Goal: Task Accomplishment & Management: Complete application form

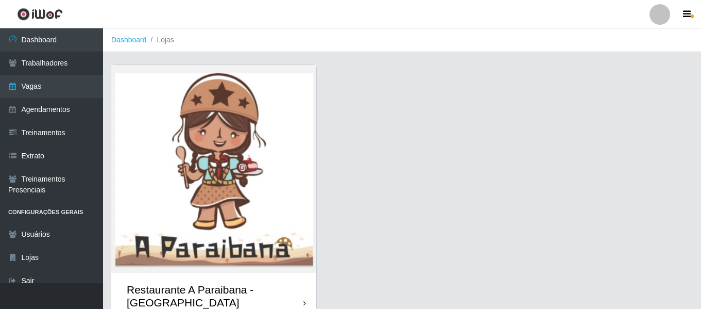
click at [224, 169] on img at bounding box center [213, 169] width 205 height 208
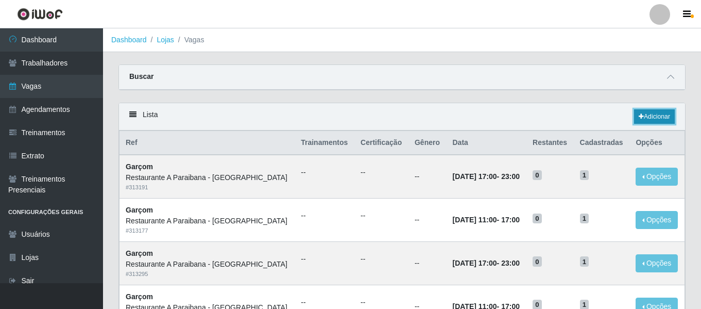
click at [658, 121] on link "Adicionar" at bounding box center [654, 116] width 41 height 14
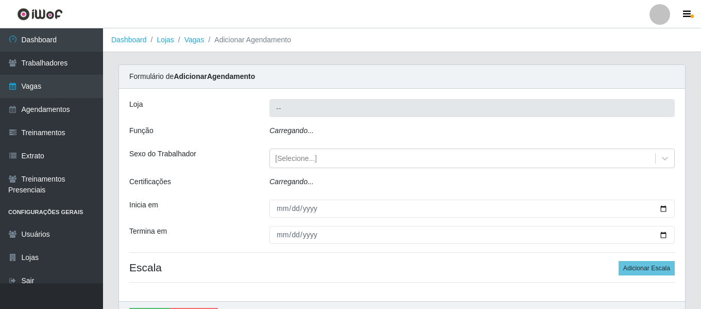
type input "Restaurante A Paraibana - [GEOGRAPHIC_DATA]"
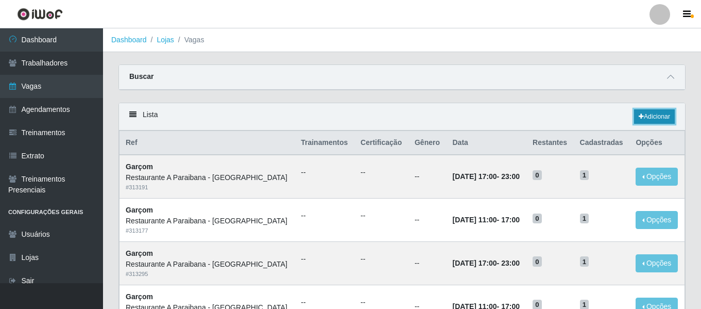
click at [657, 117] on link "Adicionar" at bounding box center [654, 116] width 41 height 14
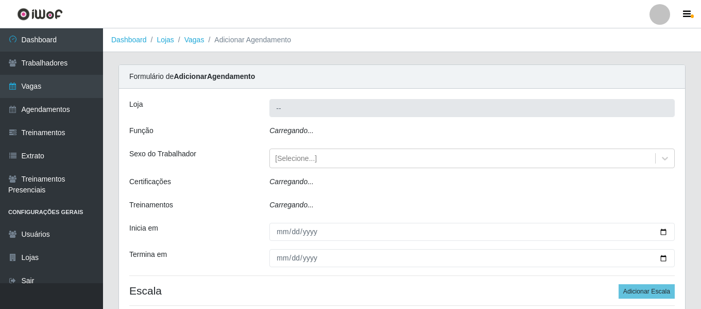
type input "Restaurante A Paraibana - [GEOGRAPHIC_DATA]"
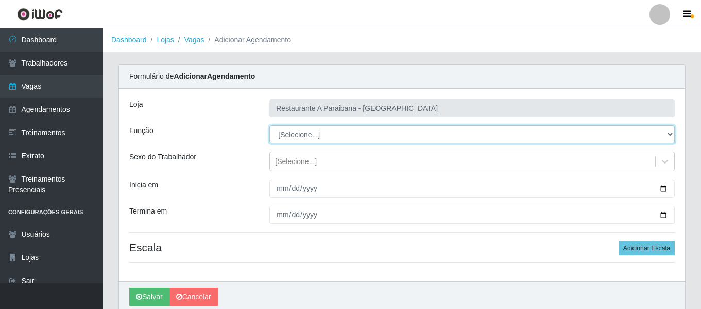
click at [316, 132] on select "[Selecione...] ASG ASG + ASG ++ Auxiliar de Cozinha Auxiliar de Cozinha + Auxil…" at bounding box center [473, 134] width 406 height 18
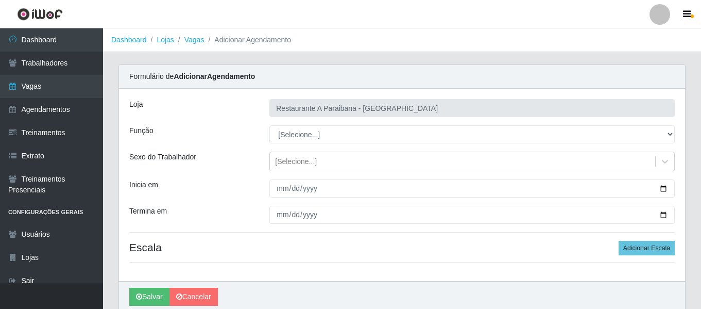
click at [254, 149] on div "Loja Restaurante A Paraibana - Mangabeira Função [Selecione...] ASG ASG + ASG +…" at bounding box center [402, 185] width 566 height 192
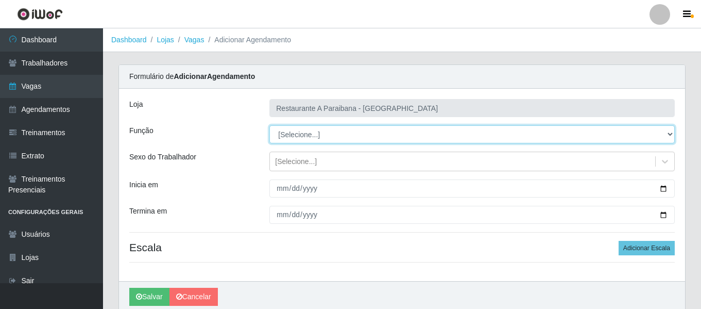
click at [318, 140] on select "[Selecione...] ASG ASG + ASG ++ Auxiliar de Cozinha Auxiliar de Cozinha + Auxil…" at bounding box center [473, 134] width 406 height 18
select select "5"
click at [270, 125] on select "[Selecione...] ASG ASG + ASG ++ Auxiliar de Cozinha Auxiliar de Cozinha + Auxil…" at bounding box center [473, 134] width 406 height 18
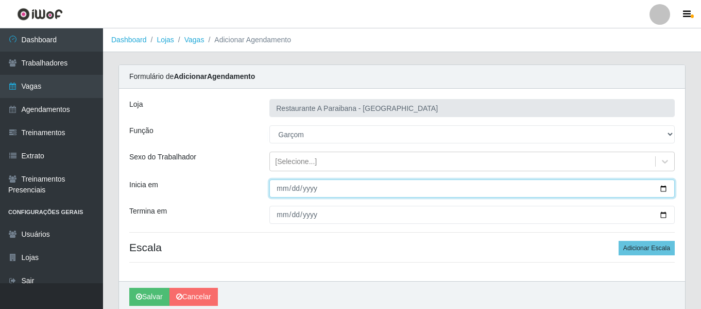
click at [280, 190] on input "Inicia em" at bounding box center [473, 188] width 406 height 18
type input "2025-09-01"
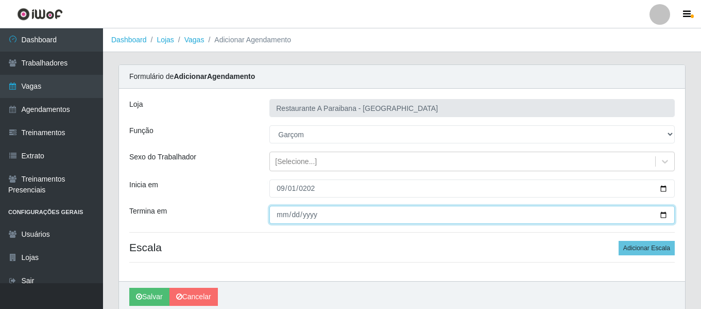
click at [278, 214] on input "Termina em" at bounding box center [473, 215] width 406 height 18
type input "2005-11-28"
type input "2025-11-28"
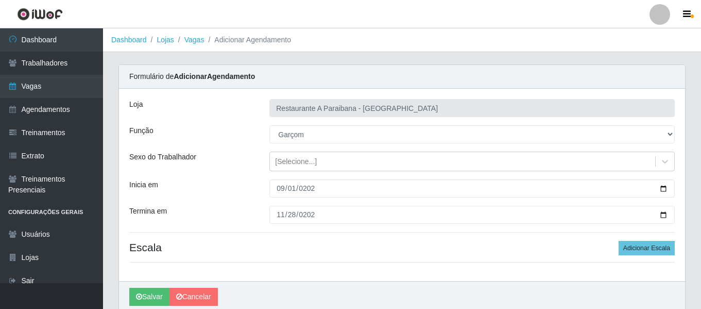
drag, startPoint x: 342, startPoint y: 258, endPoint x: 365, endPoint y: 247, distance: 25.4
click at [342, 258] on div "Loja Restaurante A Paraibana - Mangabeira Função [Selecione...] ASG ASG + ASG +…" at bounding box center [402, 185] width 566 height 192
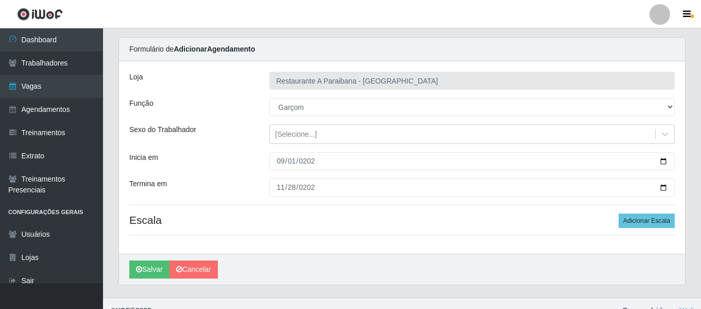
scroll to position [42, 0]
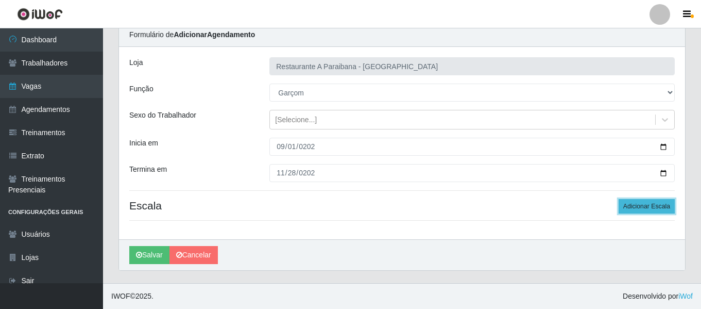
click at [657, 207] on button "Adicionar Escala" at bounding box center [647, 206] width 56 height 14
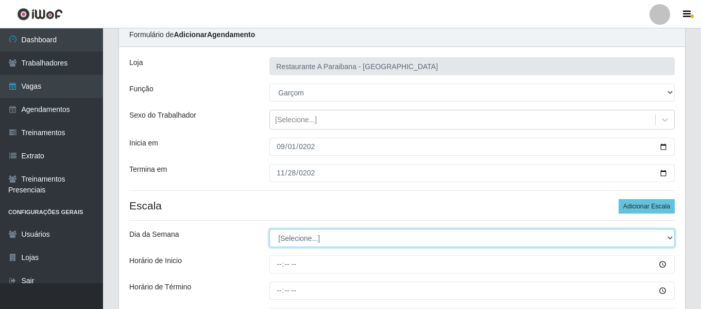
click at [318, 238] on select "[Selecione...] Segunda Terça Quarta Quinta Sexta Sábado Domingo" at bounding box center [473, 238] width 406 height 18
select select "3"
click at [270, 229] on select "[Selecione...] Segunda Terça Quarta Quinta Sexta Sábado Domingo" at bounding box center [473, 238] width 406 height 18
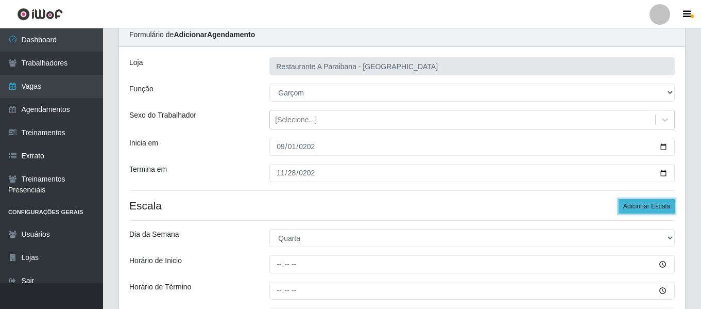
click at [649, 205] on button "Adicionar Escala" at bounding box center [647, 206] width 56 height 14
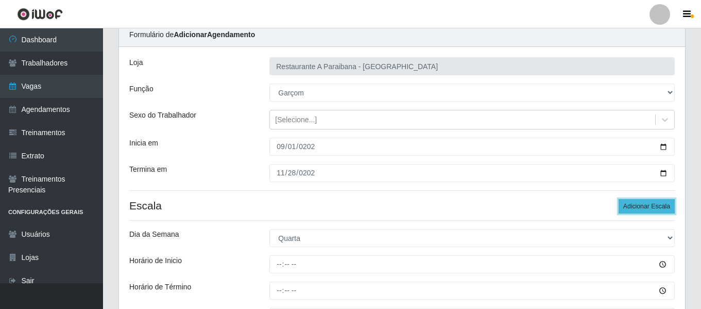
click at [649, 205] on button "Adicionar Escala" at bounding box center [647, 206] width 56 height 14
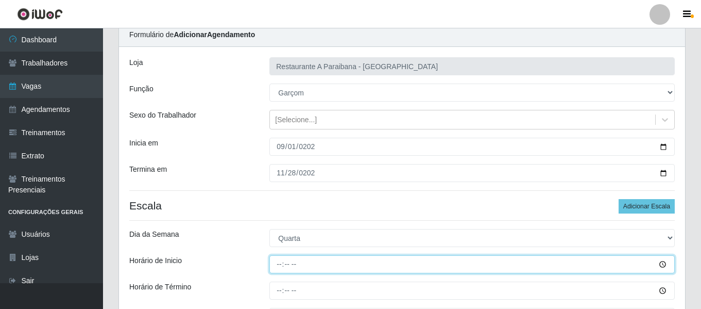
click at [284, 266] on input "Horário de Inicio" at bounding box center [473, 264] width 406 height 18
type input "11:00"
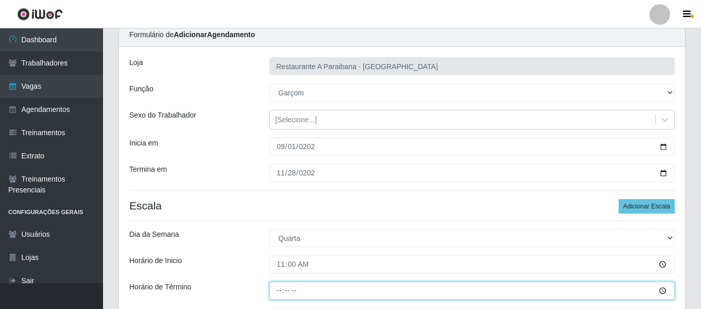
click at [281, 292] on input "Horário de Término" at bounding box center [473, 290] width 406 height 18
type input "17:00"
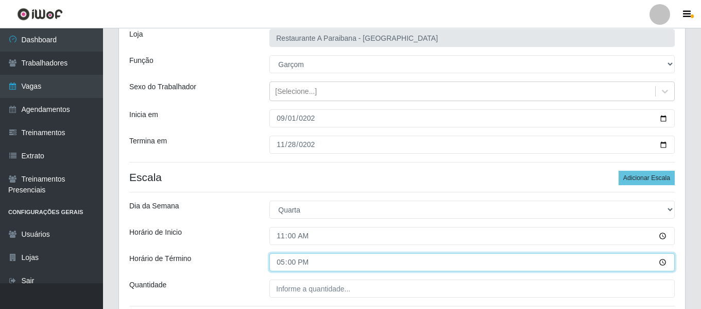
scroll to position [93, 0]
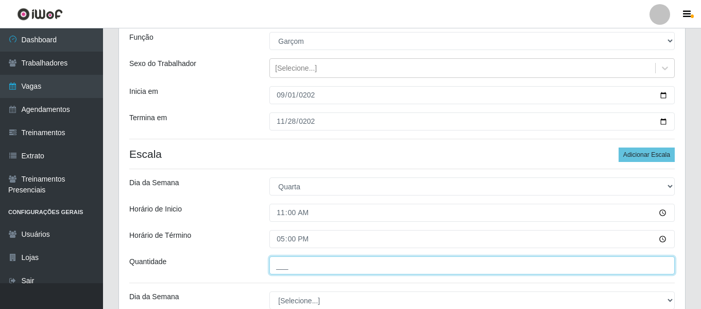
click at [291, 267] on input "___" at bounding box center [473, 265] width 406 height 18
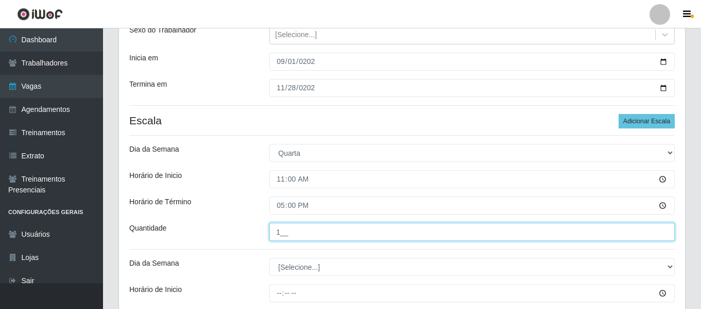
scroll to position [145, 0]
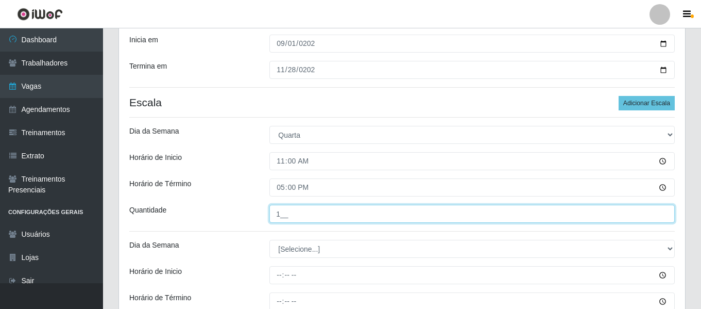
type input "1__"
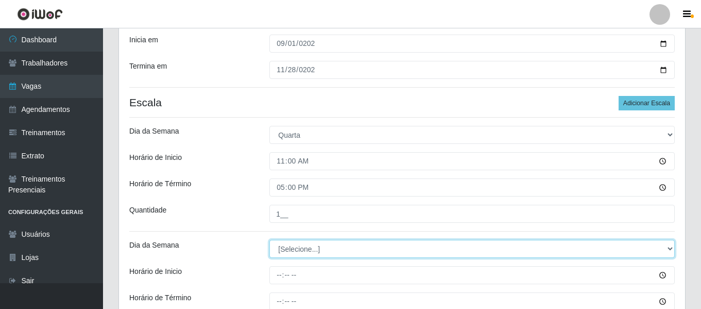
click at [300, 246] on select "[Selecione...] Segunda Terça Quarta Quinta Sexta Sábado Domingo" at bounding box center [473, 249] width 406 height 18
select select "3"
click at [270, 240] on select "[Selecione...] Segunda Terça Quarta Quinta Sexta Sábado Domingo" at bounding box center [473, 249] width 406 height 18
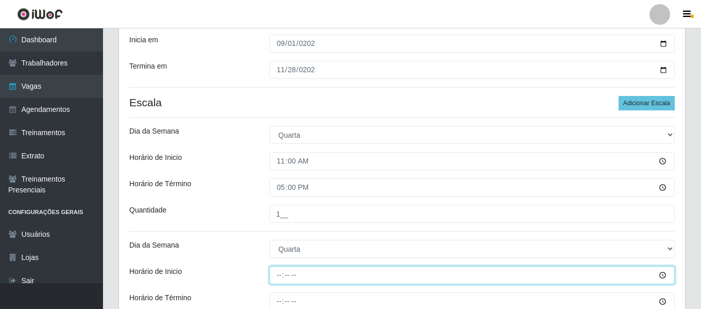
click at [279, 272] on input "Horário de Inicio" at bounding box center [473, 275] width 406 height 18
type input "17:00"
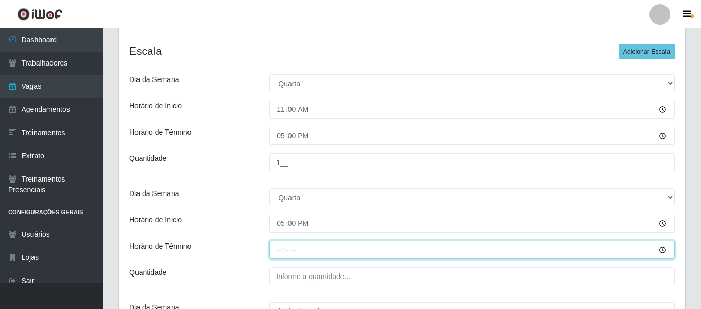
click at [282, 250] on input "Horário de Término" at bounding box center [473, 250] width 406 height 18
type input "23:00"
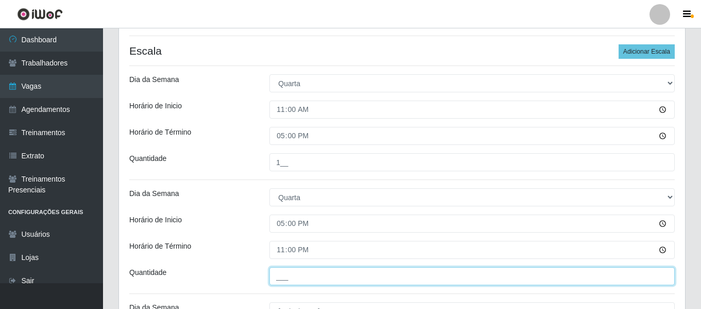
click at [294, 271] on input "___" at bounding box center [473, 276] width 406 height 18
type input "1__"
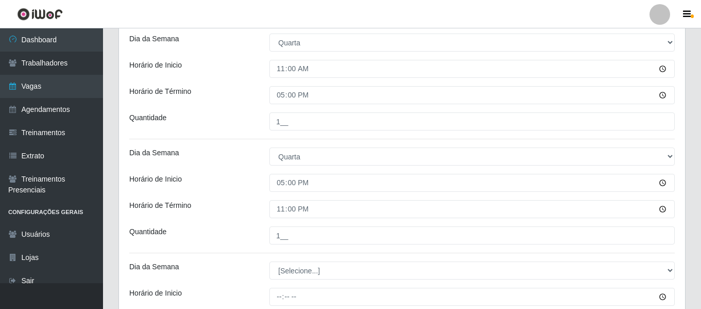
scroll to position [299, 0]
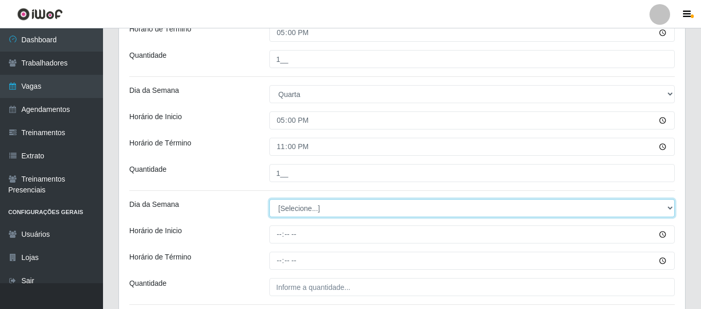
click at [296, 207] on select "[Selecione...] Segunda Terça Quarta Quinta Sexta Sábado Domingo" at bounding box center [473, 208] width 406 height 18
select select "4"
click at [270, 199] on select "[Selecione...] Segunda Terça Quarta Quinta Sexta Sábado Domingo" at bounding box center [473, 208] width 406 height 18
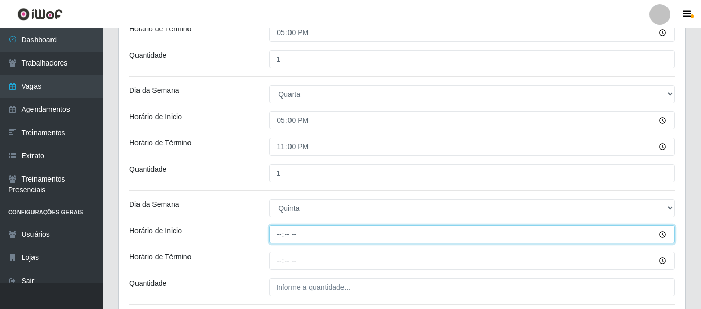
click at [280, 234] on input "Horário de Inicio" at bounding box center [473, 234] width 406 height 18
type input "11:00"
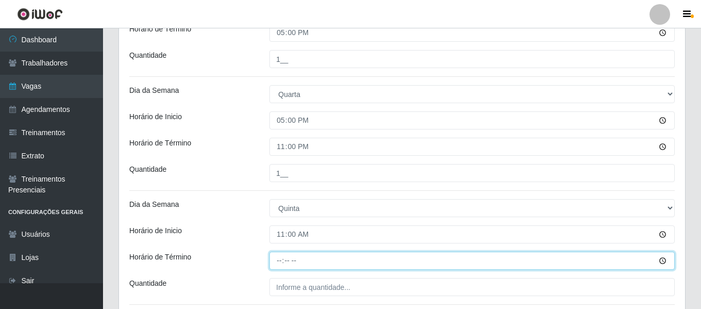
click at [281, 261] on input "Horário de Término" at bounding box center [473, 260] width 406 height 18
type input "17:00"
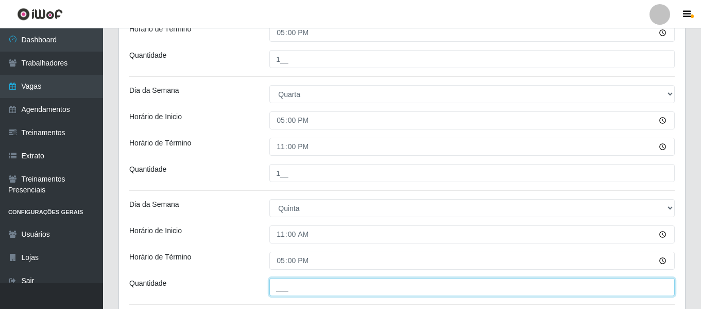
click at [328, 282] on input "___" at bounding box center [473, 287] width 406 height 18
type input "1__"
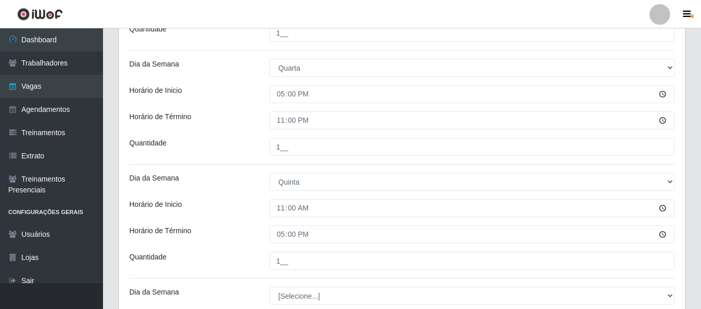
scroll to position [351, 0]
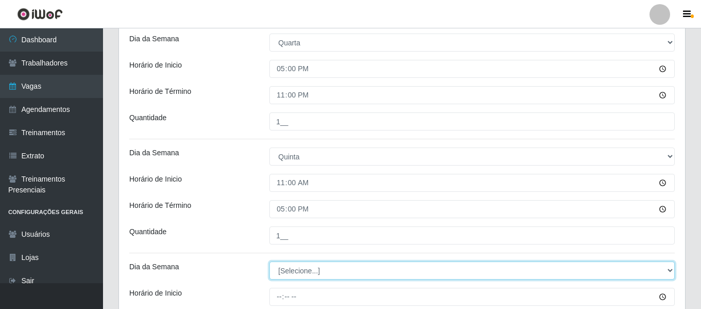
click at [287, 267] on select "[Selecione...] Segunda Terça Quarta Quinta Sexta Sábado Domingo" at bounding box center [473, 270] width 406 height 18
select select "4"
click at [270, 261] on select "[Selecione...] Segunda Terça Quarta Quinta Sexta Sábado Domingo" at bounding box center [473, 270] width 406 height 18
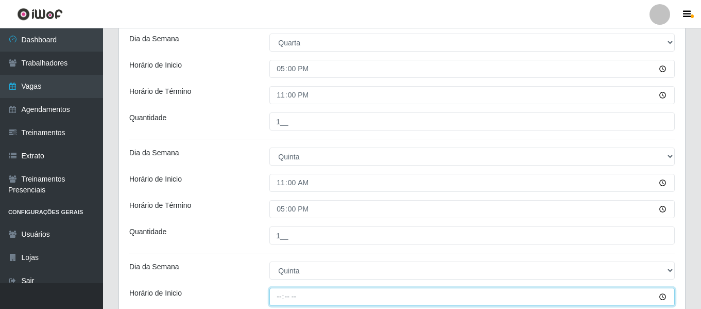
click at [281, 288] on input "Horário de Inicio" at bounding box center [473, 297] width 406 height 18
type input "17:00"
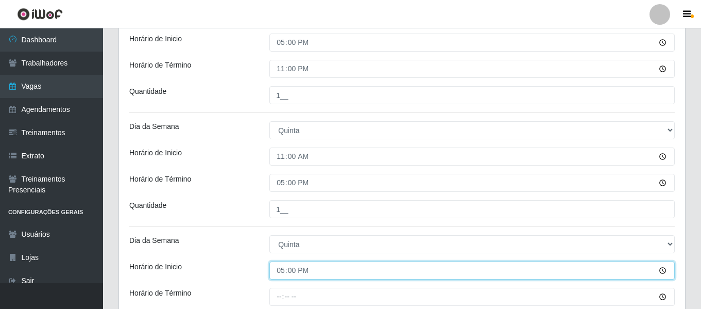
scroll to position [402, 0]
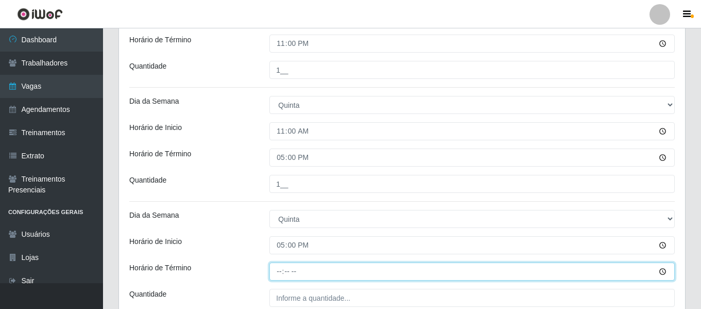
click at [275, 272] on input "Horário de Término" at bounding box center [473, 271] width 406 height 18
type input "23:00"
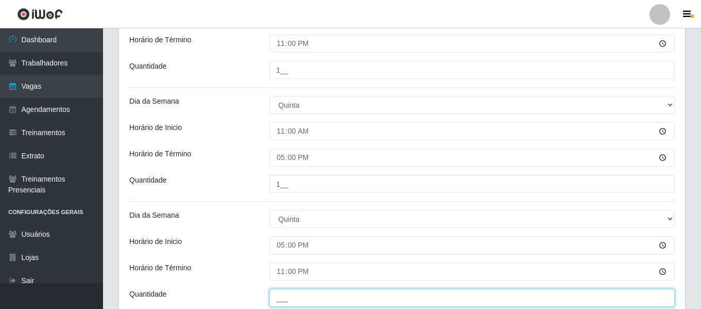
click at [311, 293] on input "___" at bounding box center [473, 298] width 406 height 18
type input "1__"
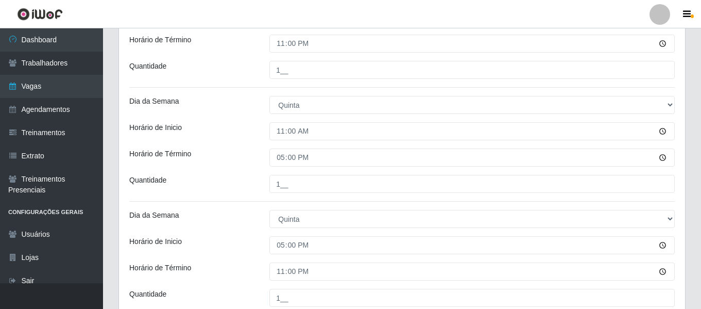
click at [231, 224] on div "Dia da Semana" at bounding box center [192, 219] width 140 height 18
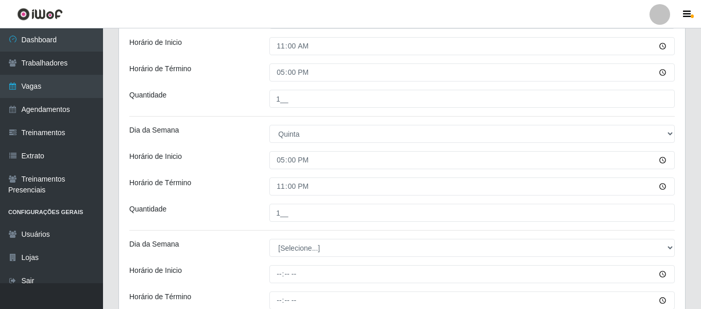
scroll to position [506, 0]
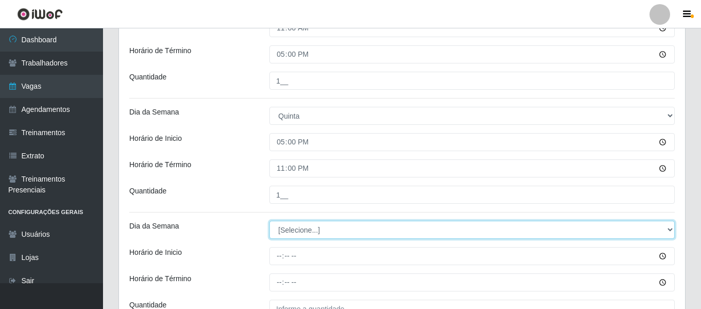
click at [304, 227] on select "[Selecione...] Segunda Terça Quarta Quinta Sexta Sábado Domingo" at bounding box center [473, 230] width 406 height 18
select select "5"
click at [270, 221] on select "[Selecione...] Segunda Terça Quarta Quinta Sexta Sábado Domingo" at bounding box center [473, 230] width 406 height 18
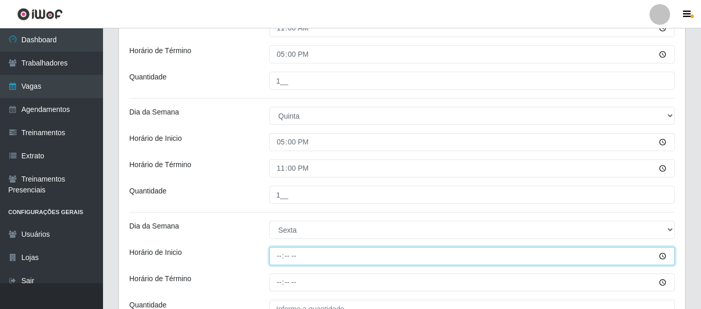
click at [278, 255] on input "Horário de Inicio" at bounding box center [473, 256] width 406 height 18
type input "11:00"
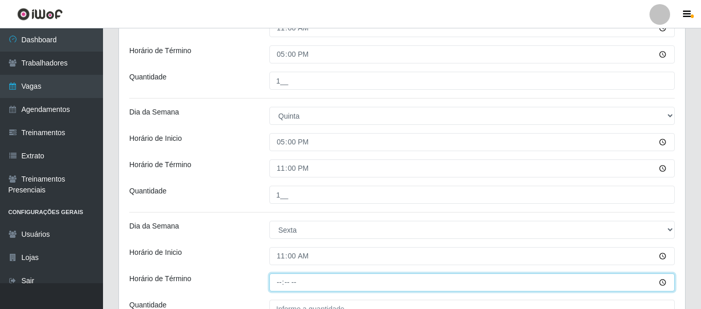
click at [277, 279] on input "Horário de Término" at bounding box center [473, 282] width 406 height 18
type input "17:00"
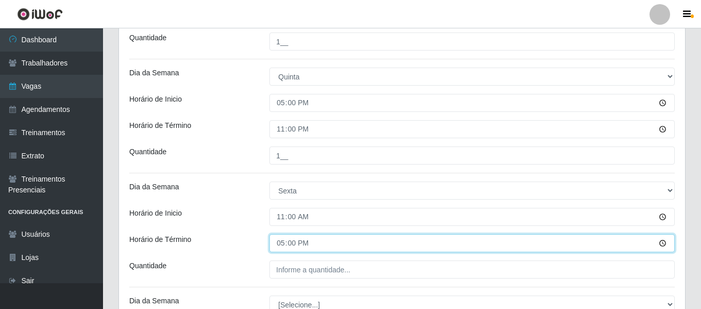
scroll to position [609, 0]
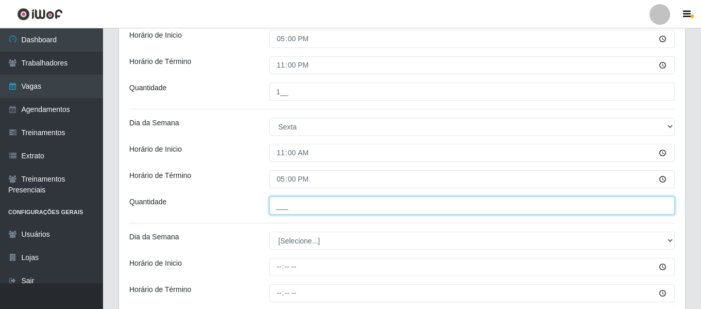
click at [278, 209] on input "___" at bounding box center [473, 205] width 406 height 18
type input "1__"
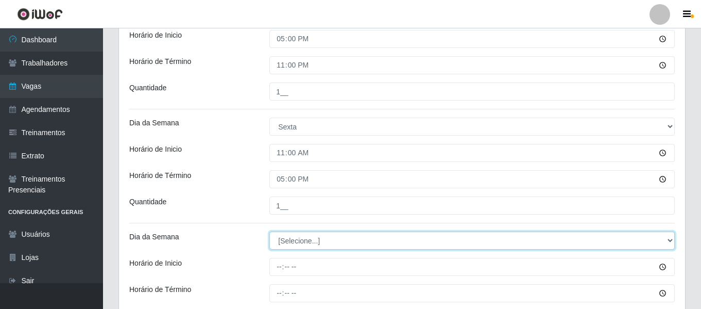
click at [292, 242] on select "[Selecione...] Segunda Terça Quarta Quinta Sexta Sábado Domingo" at bounding box center [473, 240] width 406 height 18
select select "5"
click at [270, 231] on select "[Selecione...] Segunda Terça Quarta Quinta Sexta Sábado Domingo" at bounding box center [473, 240] width 406 height 18
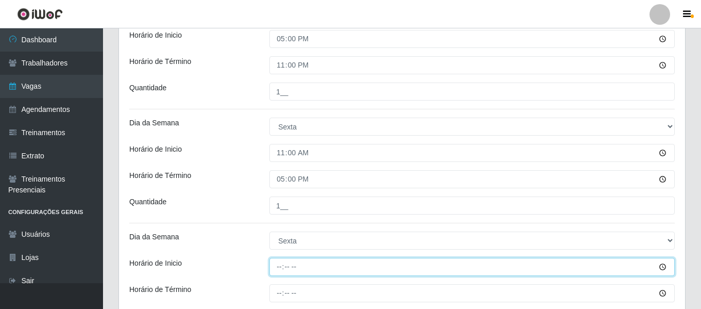
click at [282, 269] on input "Horário de Inicio" at bounding box center [473, 267] width 406 height 18
type input "17:00"
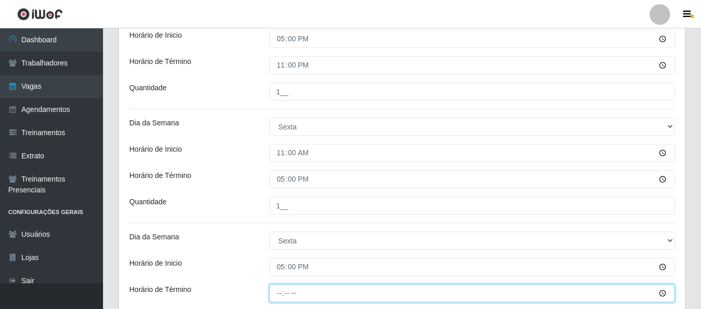
click at [274, 294] on input "Horário de Término" at bounding box center [473, 293] width 406 height 18
type input "23:00"
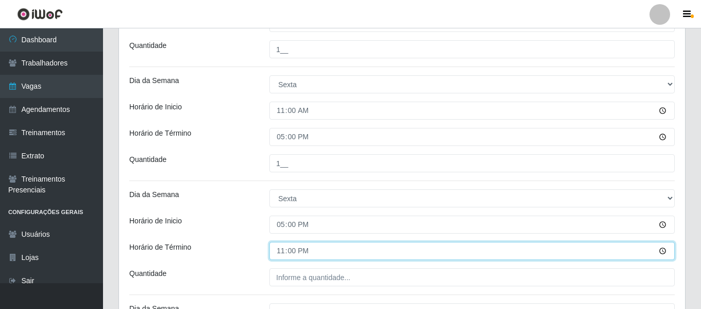
scroll to position [712, 0]
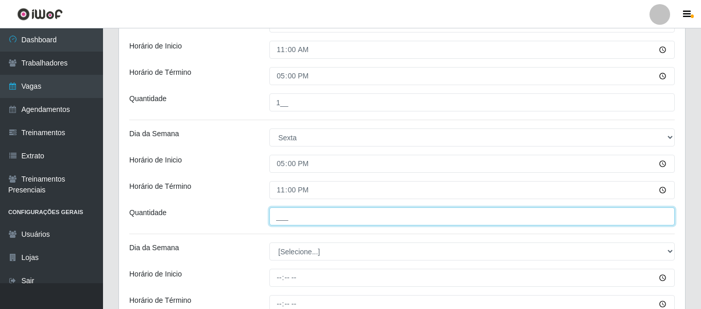
click at [308, 220] on input "___" at bounding box center [473, 216] width 406 height 18
type input "1__"
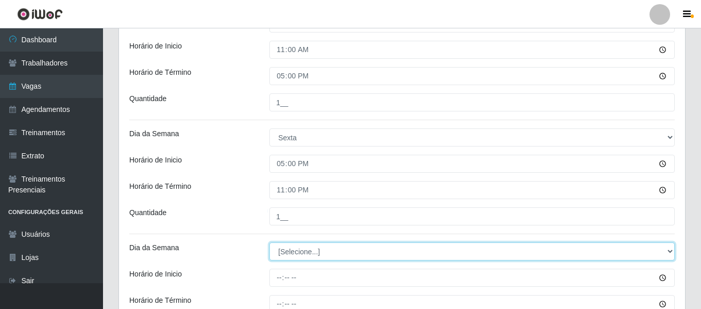
click at [326, 250] on select "[Selecione...] Segunda Terça Quarta Quinta Sexta Sábado Domingo" at bounding box center [473, 251] width 406 height 18
select select "1"
click at [270, 242] on select "[Selecione...] Segunda Terça Quarta Quinta Sexta Sábado Domingo" at bounding box center [473, 251] width 406 height 18
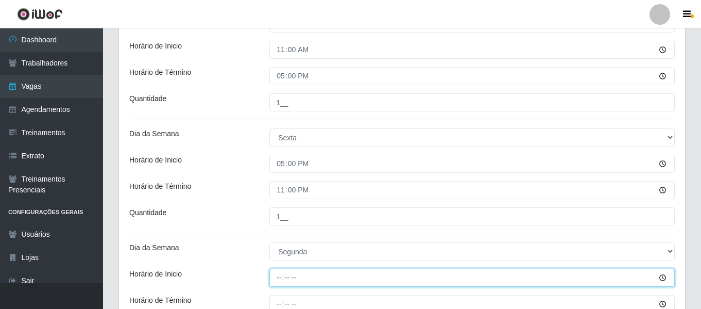
click at [275, 277] on input "Horário de Inicio" at bounding box center [473, 277] width 406 height 18
type input "11:00"
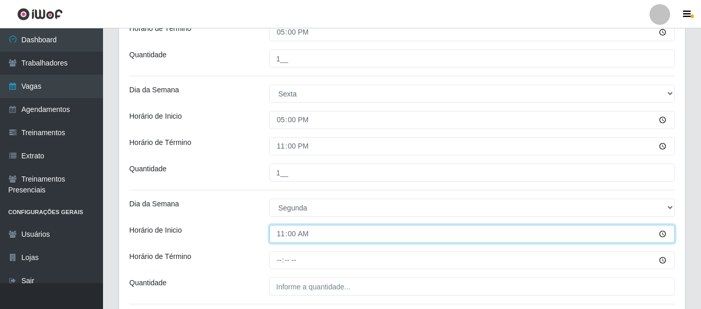
scroll to position [815, 0]
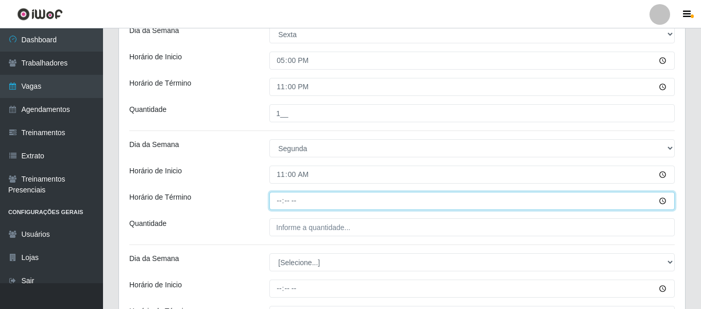
click at [277, 202] on input "Horário de Término" at bounding box center [473, 201] width 406 height 18
type input "17:00"
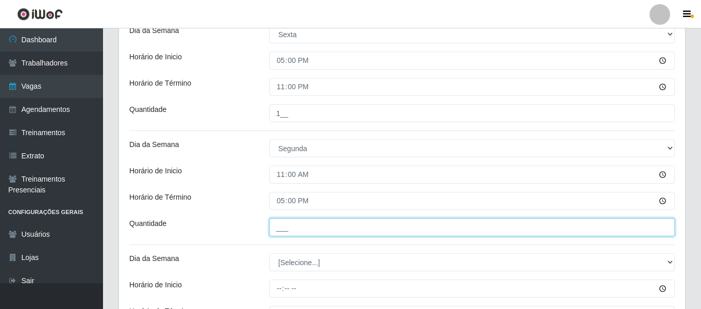
click at [293, 233] on input "___" at bounding box center [473, 227] width 406 height 18
type input "1__"
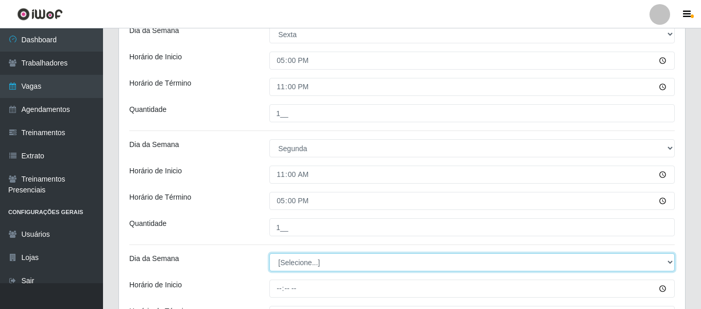
click at [318, 262] on select "[Selecione...] Segunda Terça Quarta Quinta Sexta Sábado Domingo" at bounding box center [473, 262] width 406 height 18
select select "1"
click at [270, 253] on select "[Selecione...] Segunda Terça Quarta Quinta Sexta Sábado Domingo" at bounding box center [473, 262] width 406 height 18
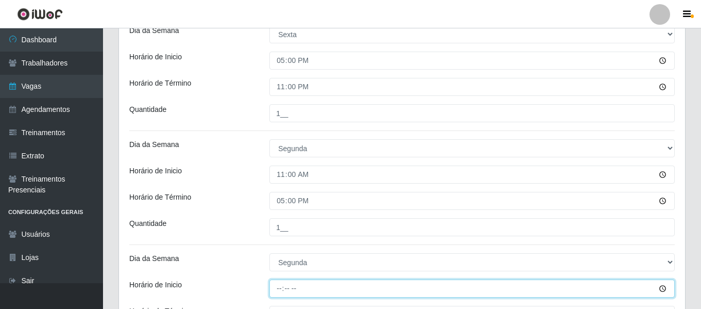
click at [275, 289] on input "Horário de Inicio" at bounding box center [473, 288] width 406 height 18
type input "17:00"
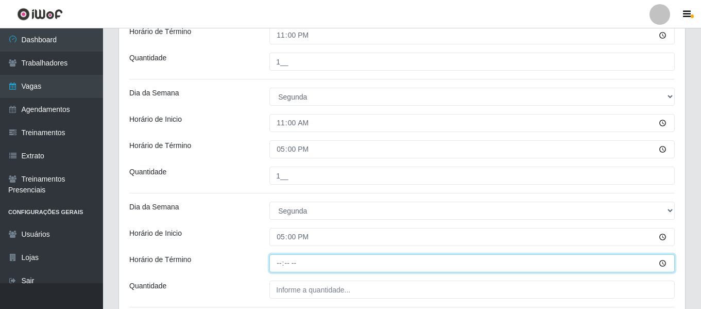
click at [280, 259] on input "Horário de Término" at bounding box center [473, 263] width 406 height 18
type input "23:00"
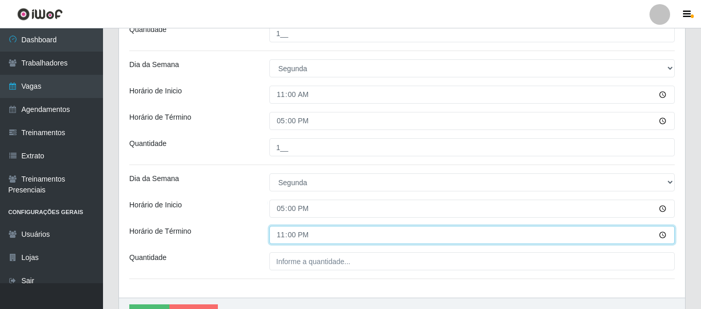
scroll to position [918, 0]
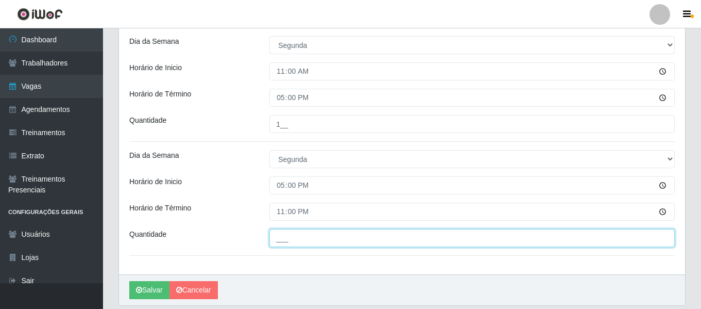
click at [318, 234] on input "___" at bounding box center [473, 238] width 406 height 18
type input "1__"
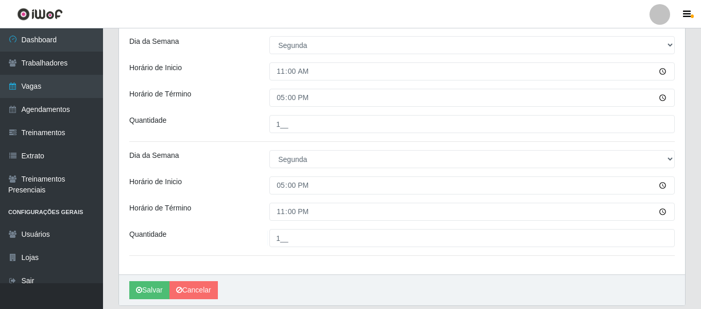
click at [362, 288] on div "Salvar Cancelar" at bounding box center [402, 289] width 566 height 31
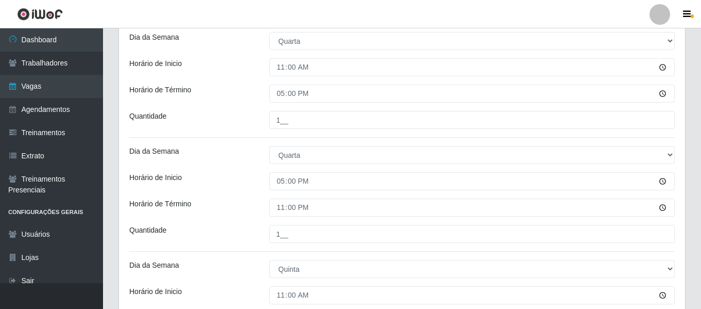
scroll to position [196, 0]
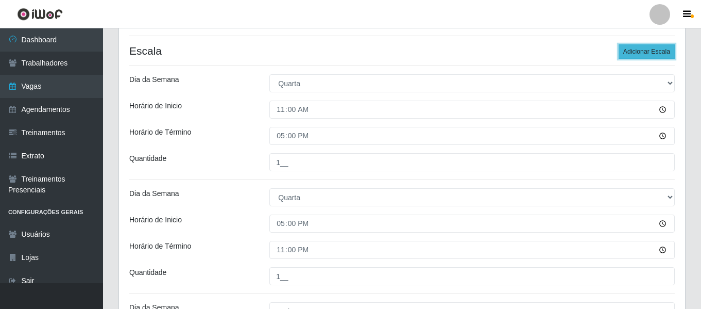
click at [659, 55] on button "Adicionar Escala" at bounding box center [647, 51] width 56 height 14
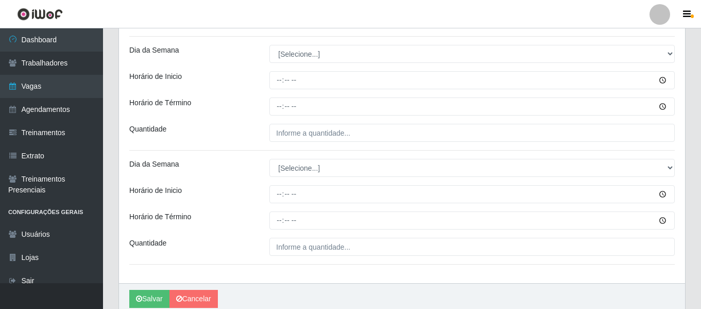
scroll to position [1078, 0]
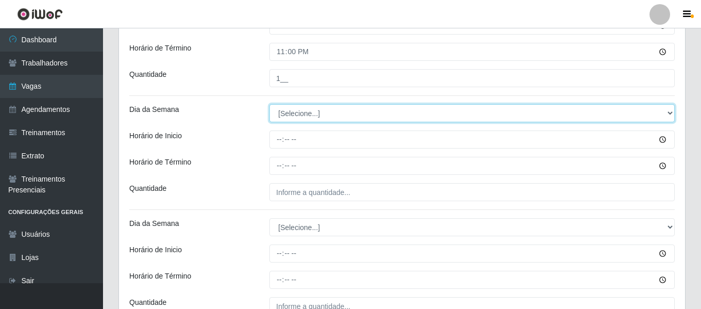
click at [295, 110] on select "[Selecione...] Segunda Terça Quarta Quinta Sexta Sábado Domingo" at bounding box center [473, 113] width 406 height 18
select select "2"
click at [270, 104] on select "[Selecione...] Segunda Terça Quarta Quinta Sexta Sábado Domingo" at bounding box center [473, 113] width 406 height 18
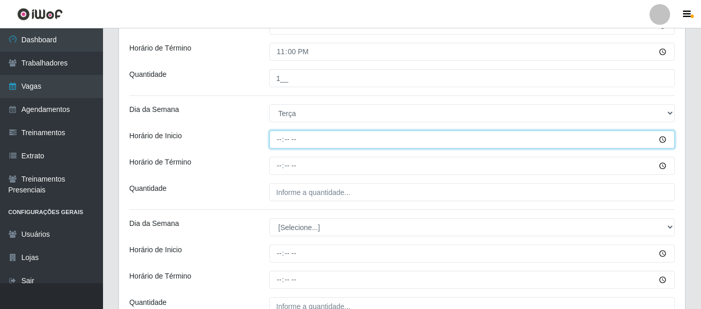
click at [274, 145] on input "Horário de Inicio" at bounding box center [473, 139] width 406 height 18
type input "11:00"
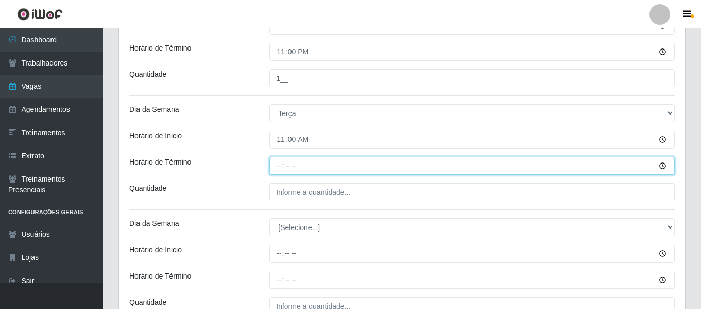
click at [276, 159] on input "Horário de Término" at bounding box center [473, 166] width 406 height 18
type input "17:00"
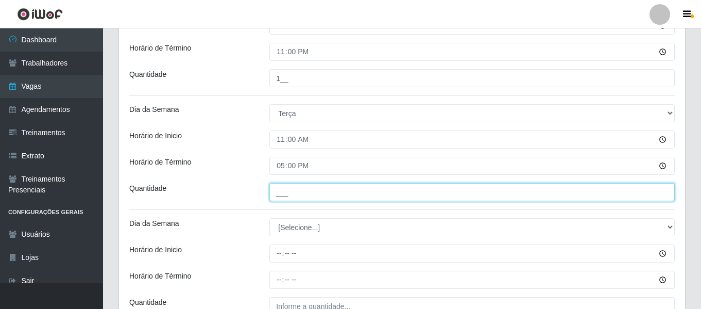
click at [305, 193] on input "___" at bounding box center [473, 192] width 406 height 18
type input "1__"
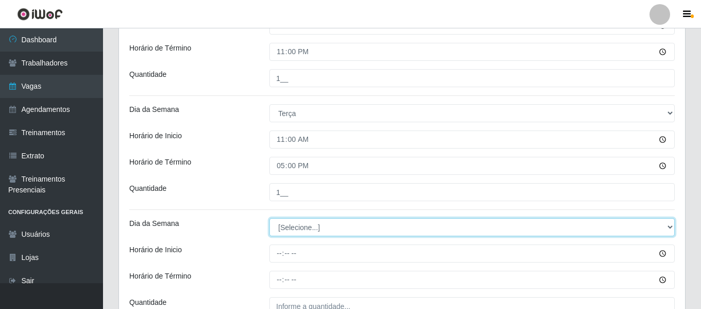
drag, startPoint x: 335, startPoint y: 229, endPoint x: 335, endPoint y: 218, distance: 11.3
click at [335, 229] on select "[Selecione...] Segunda Terça Quarta Quinta Sexta Sábado Domingo" at bounding box center [473, 227] width 406 height 18
select select "2"
click at [270, 218] on select "[Selecione...] Segunda Terça Quarta Quinta Sexta Sábado Domingo" at bounding box center [473, 227] width 406 height 18
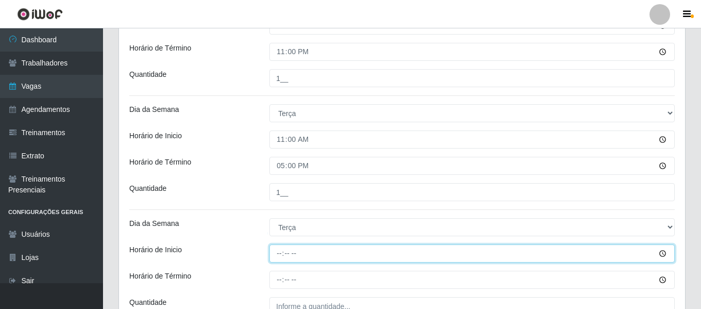
click at [282, 250] on input "Horário de Inicio" at bounding box center [473, 253] width 406 height 18
type input "23:00"
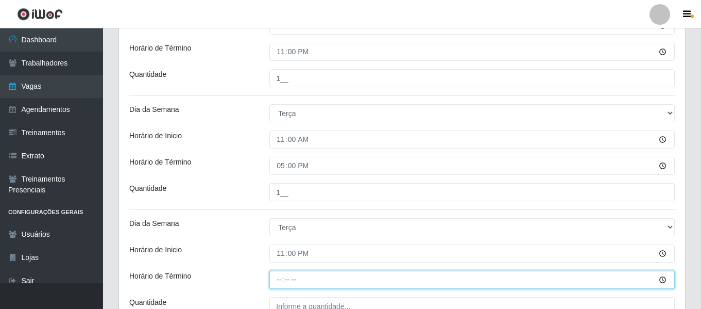
click at [284, 279] on input "Horário de Término" at bounding box center [473, 280] width 406 height 18
type input "17:00"
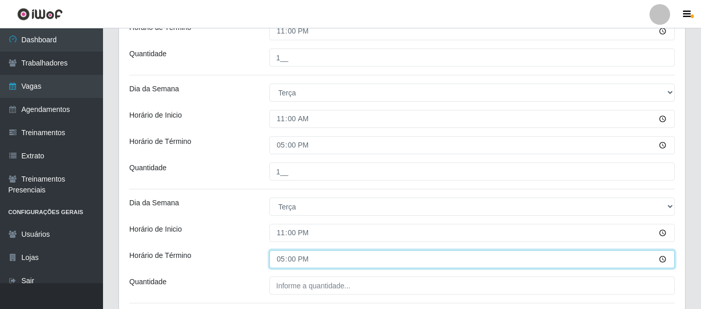
scroll to position [1129, 0]
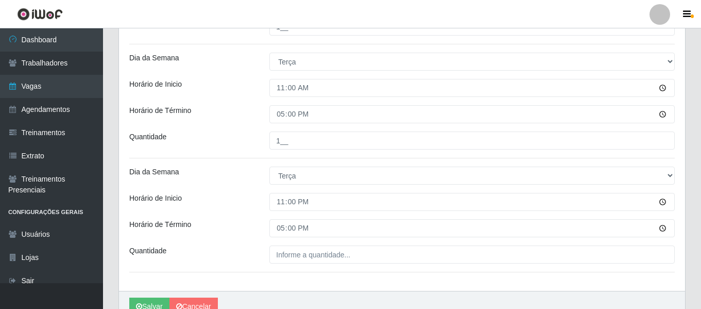
drag, startPoint x: 318, startPoint y: 267, endPoint x: 330, endPoint y: 257, distance: 15.7
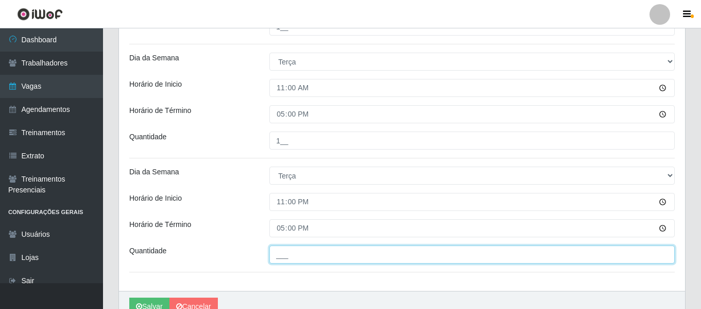
click at [330, 257] on input "___" at bounding box center [473, 254] width 406 height 18
type input "1__"
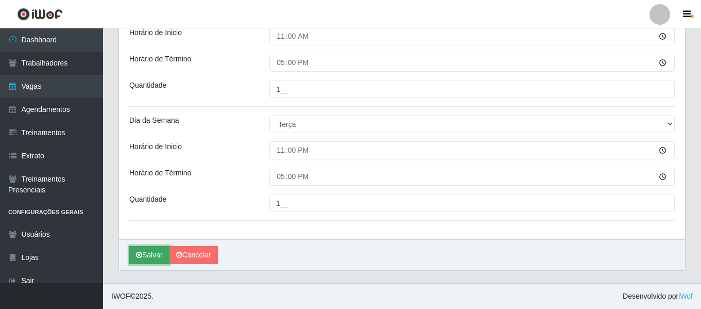
click at [150, 259] on button "Salvar" at bounding box center [149, 255] width 40 height 18
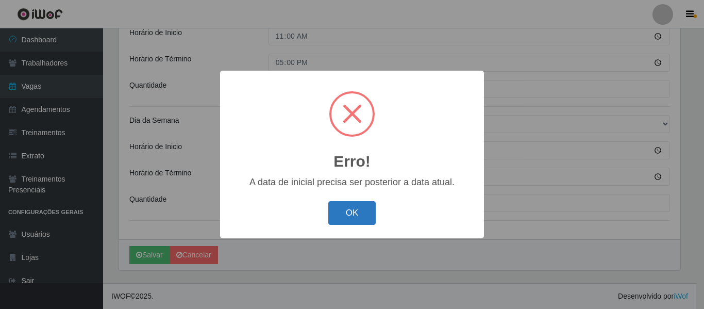
click at [366, 225] on button "OK" at bounding box center [352, 213] width 48 height 24
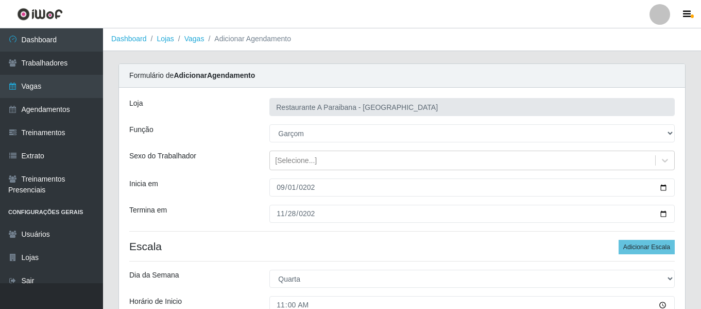
scroll to position [0, 0]
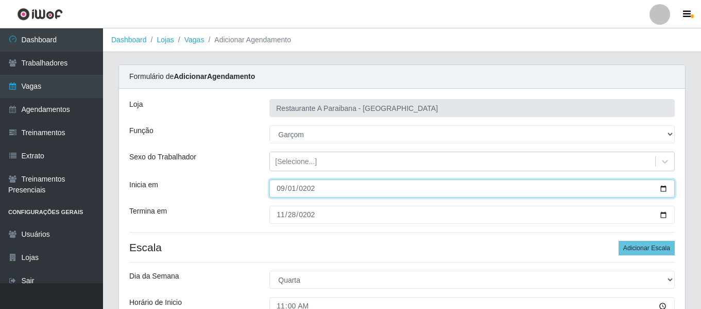
click at [291, 189] on input "2025-09-01" at bounding box center [473, 188] width 406 height 18
type input "[DATE]"
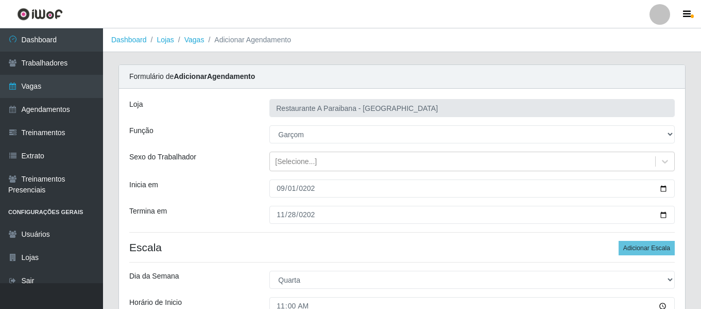
click at [224, 187] on div "Inicia em" at bounding box center [192, 188] width 140 height 18
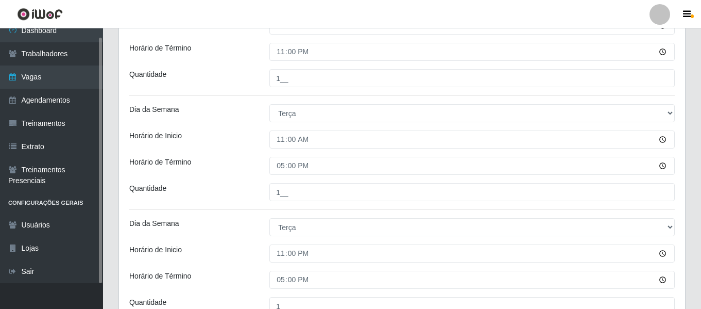
scroll to position [1181, 0]
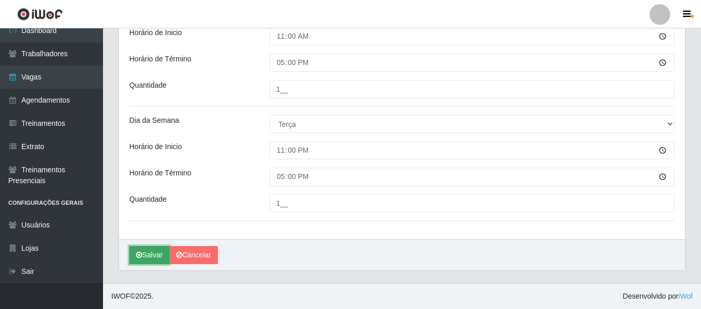
click at [157, 251] on button "Salvar" at bounding box center [149, 255] width 40 height 18
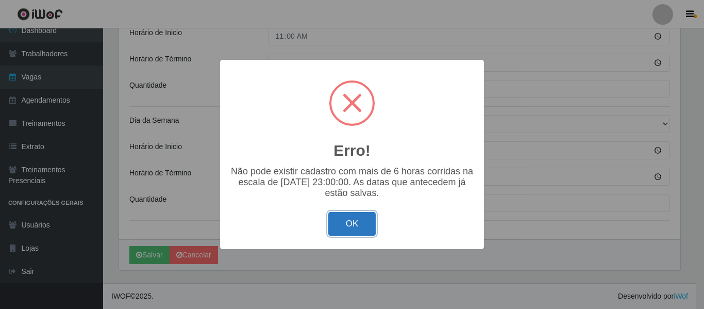
click at [364, 219] on button "OK" at bounding box center [352, 224] width 48 height 24
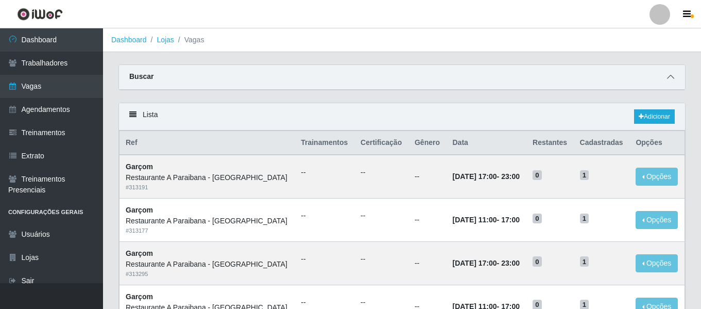
click at [669, 77] on icon at bounding box center [670, 76] width 7 height 7
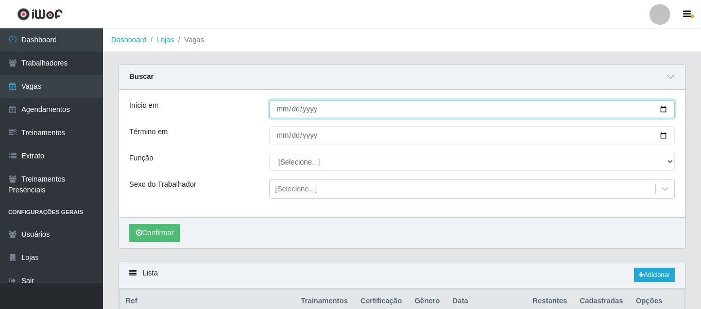
click at [283, 118] on input "Início em" at bounding box center [473, 109] width 406 height 18
type input "2005-01-01"
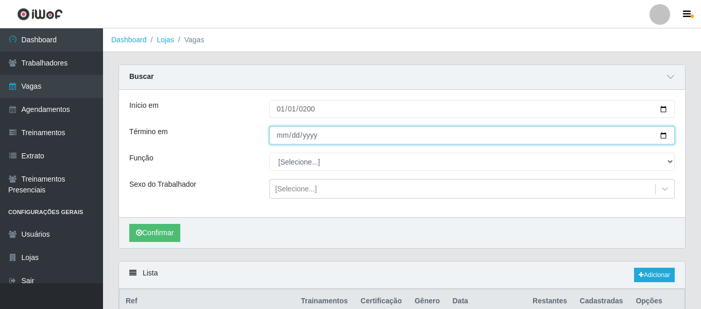
click at [282, 138] on input "Término em" at bounding box center [473, 135] width 406 height 18
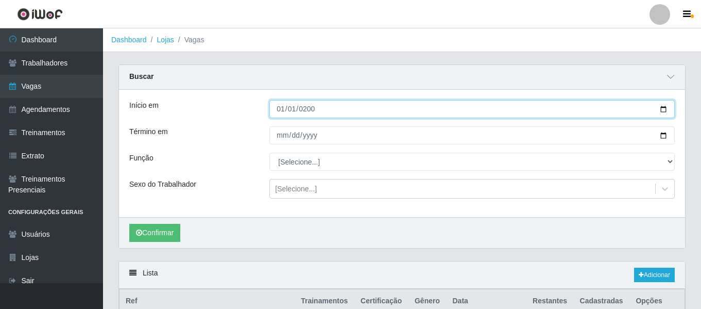
click at [293, 111] on input "2025-01-01" at bounding box center [473, 109] width 406 height 18
type input "[DATE]"
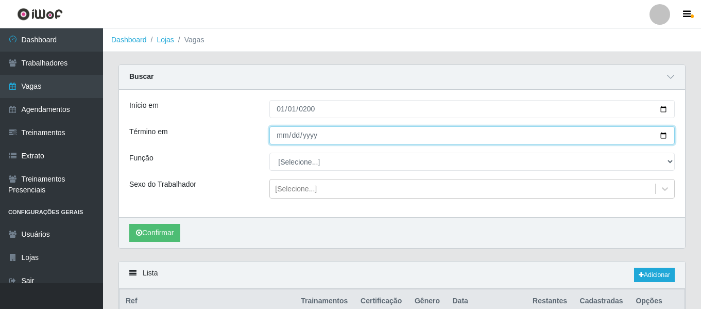
click at [281, 138] on input "Término em" at bounding box center [473, 135] width 406 height 18
type input "[DATE]"
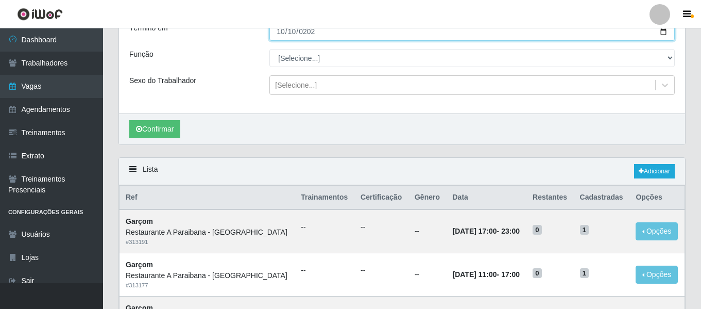
scroll to position [206, 0]
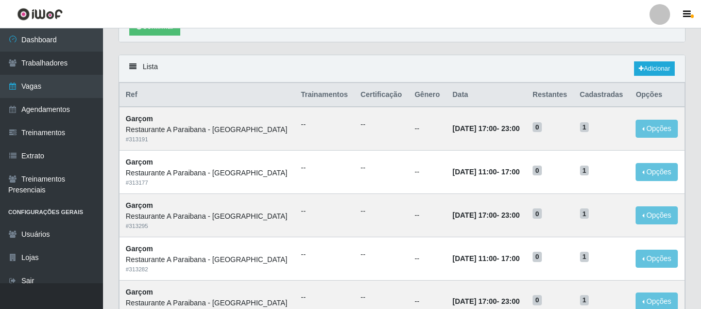
click at [157, 27] on header "Perfil Alterar Senha Sair" at bounding box center [350, 14] width 701 height 28
click at [178, 28] on button "Confirmar" at bounding box center [154, 27] width 51 height 18
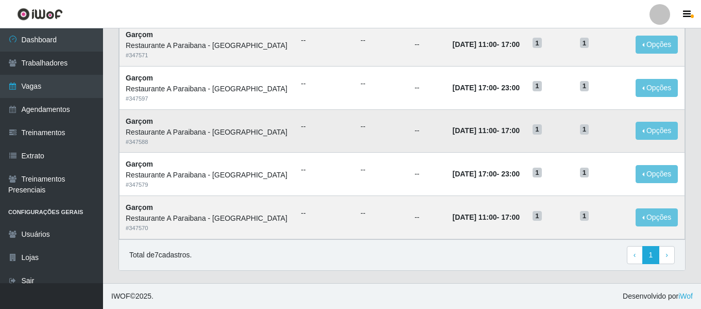
scroll to position [326, 0]
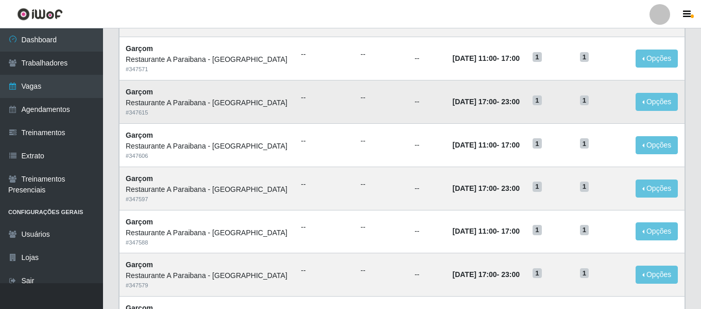
scroll to position [332, 0]
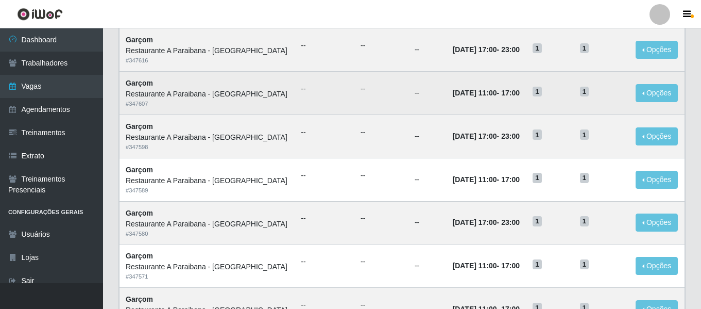
scroll to position [103, 0]
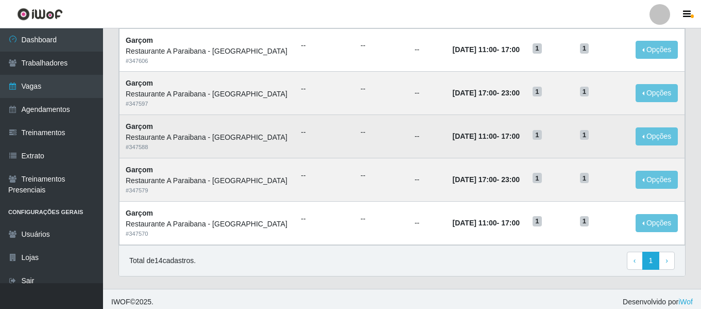
scroll to position [522, 0]
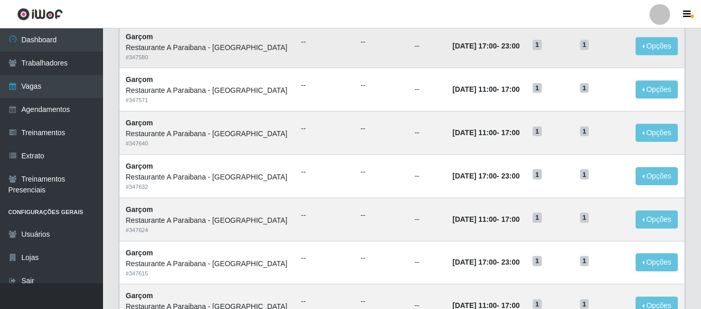
scroll to position [309, 0]
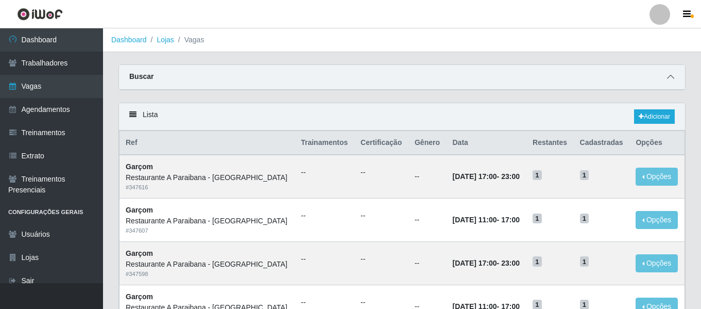
click at [671, 79] on icon at bounding box center [670, 76] width 7 height 7
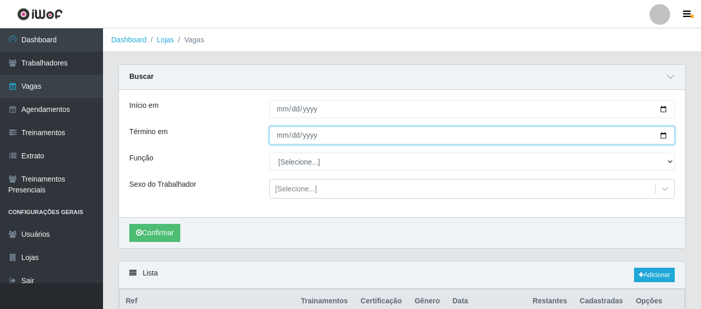
click at [284, 139] on input "2025-10-10" at bounding box center [473, 135] width 406 height 18
type input "[DATE]"
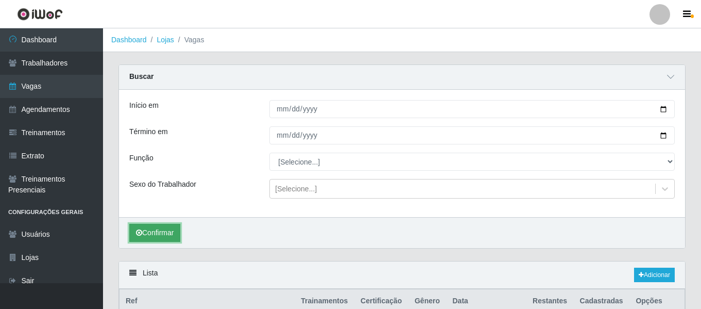
click at [155, 236] on button "Confirmar" at bounding box center [154, 233] width 51 height 18
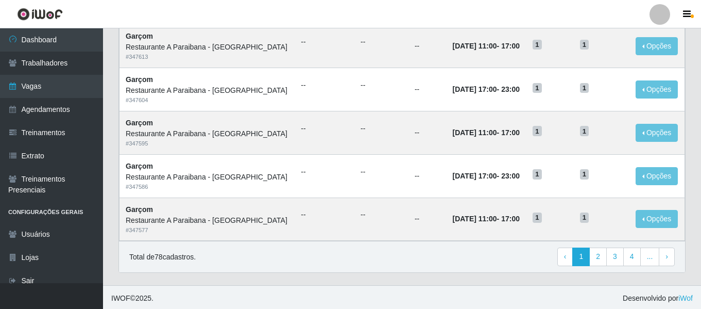
scroll to position [723, 0]
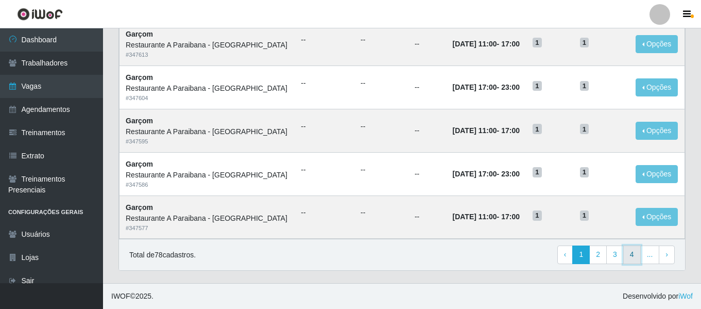
click at [634, 257] on link "4" at bounding box center [633, 254] width 18 height 19
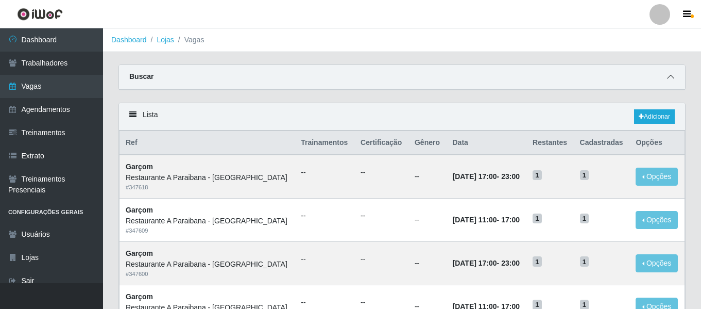
click at [676, 78] on span at bounding box center [671, 77] width 12 height 12
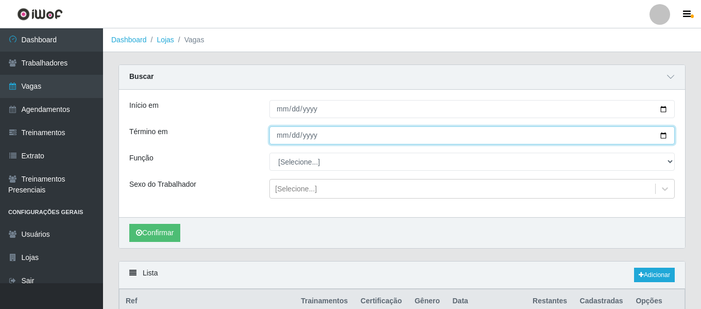
click at [295, 136] on input "[DATE]" at bounding box center [473, 135] width 406 height 18
type input "[DATE]"
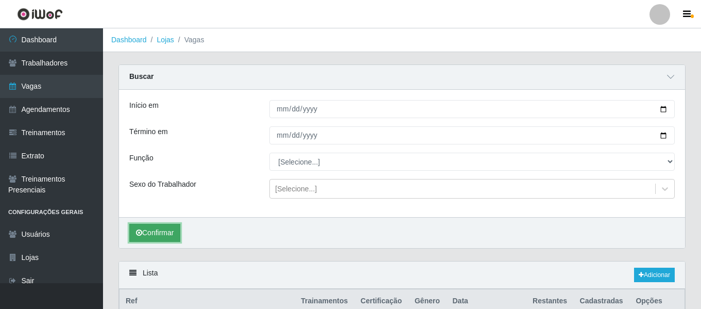
click at [161, 239] on button "Confirmar" at bounding box center [154, 233] width 51 height 18
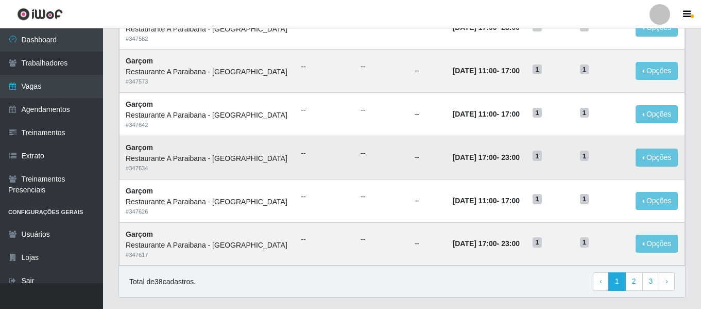
scroll to position [723, 0]
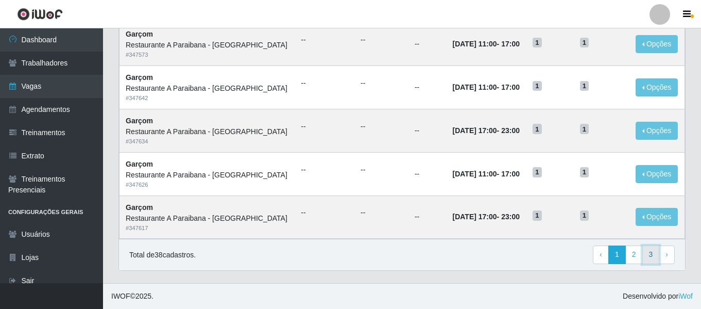
click at [654, 262] on link "3" at bounding box center [652, 254] width 18 height 19
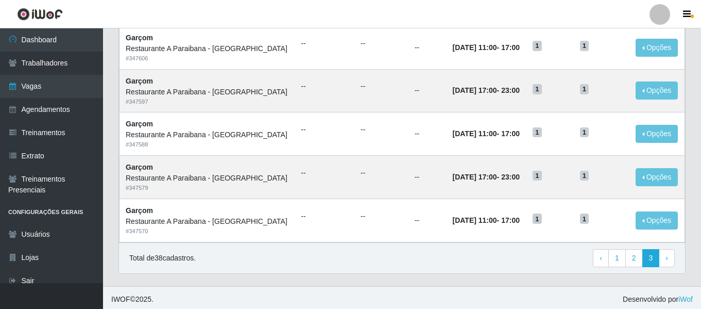
scroll to position [262, 0]
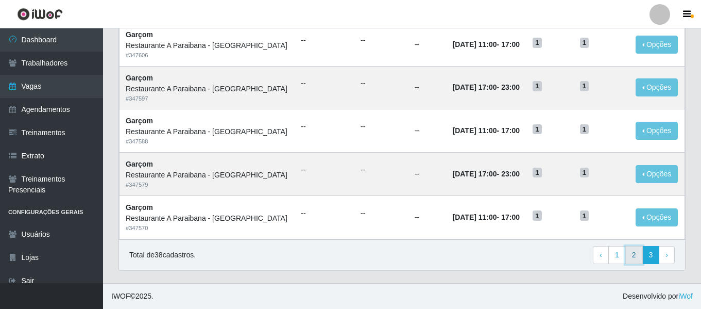
click at [633, 257] on link "2" at bounding box center [635, 255] width 18 height 19
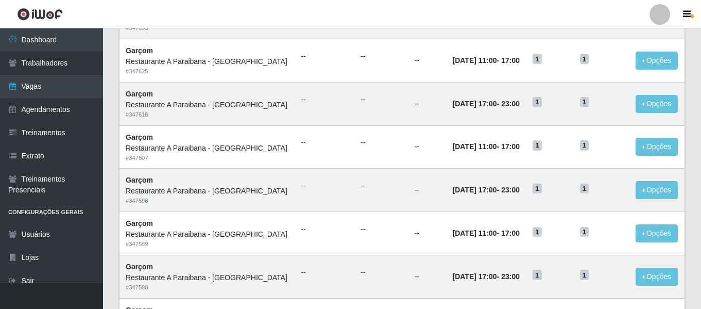
scroll to position [565, 0]
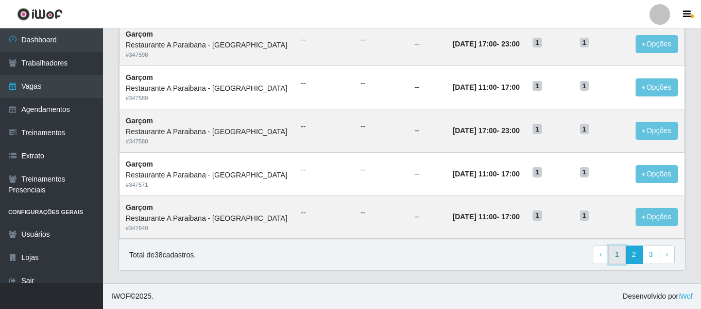
click at [621, 253] on link "1" at bounding box center [618, 254] width 18 height 19
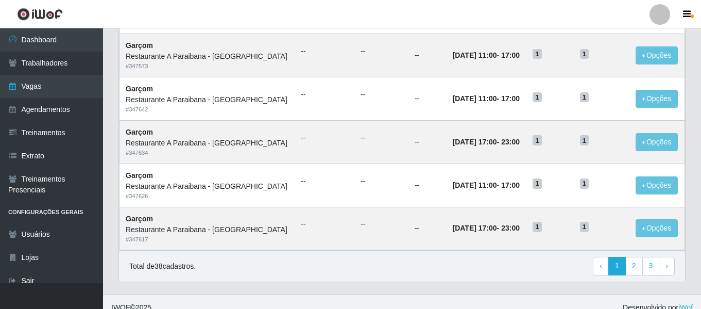
scroll to position [565, 0]
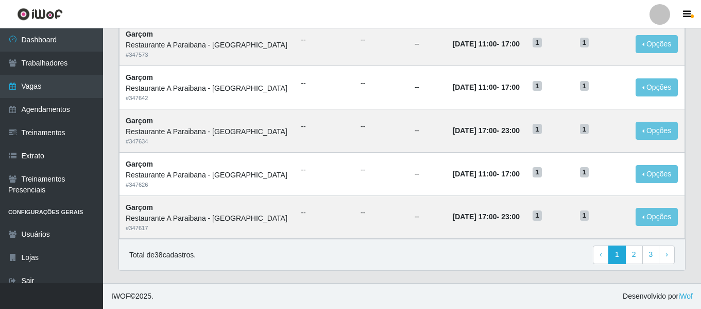
click at [510, 258] on div "Total de 38 cadastros. ‹ Previous 1 2 3 › Next" at bounding box center [402, 254] width 546 height 19
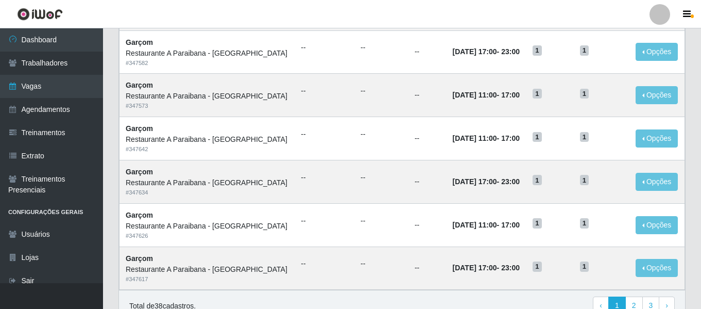
scroll to position [462, 0]
